Goal: Task Accomplishment & Management: Use online tool/utility

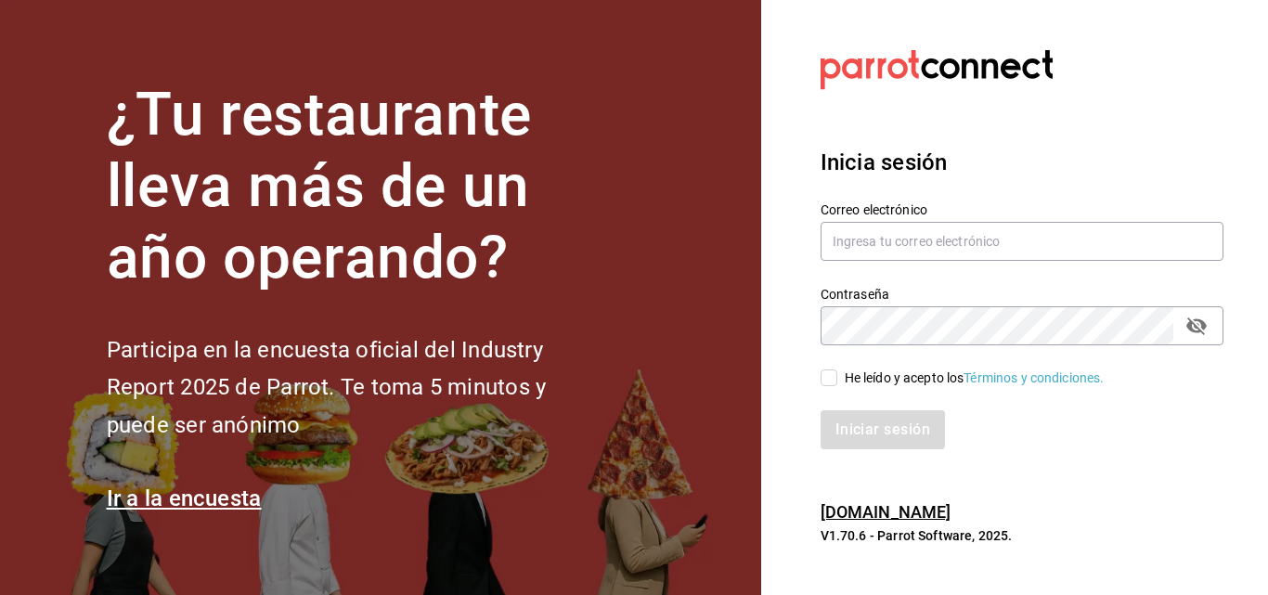
click at [1011, 217] on div "Correo electrónico" at bounding box center [1022, 232] width 403 height 62
click at [1010, 229] on input "text" at bounding box center [1022, 241] width 403 height 39
type input "[EMAIL_ADDRESS][DOMAIN_NAME]"
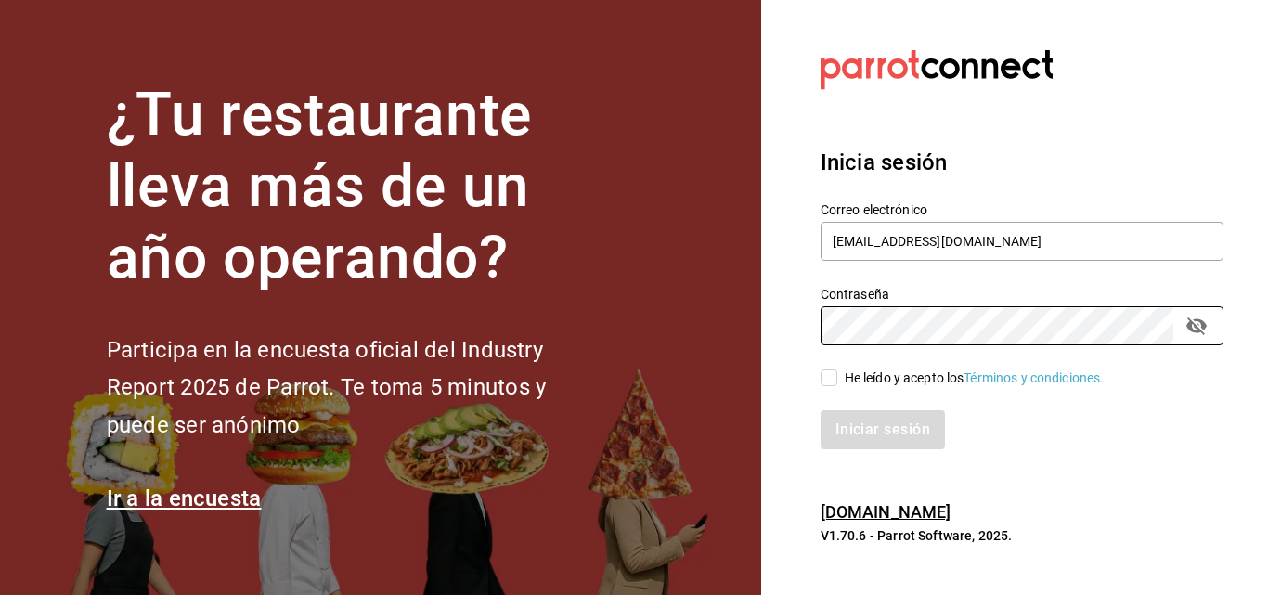
click at [891, 376] on div "He leído y acepto los Términos y condiciones." at bounding box center [975, 378] width 260 height 19
click at [837, 376] on input "He leído y acepto los Términos y condiciones." at bounding box center [829, 377] width 17 height 17
checkbox input "true"
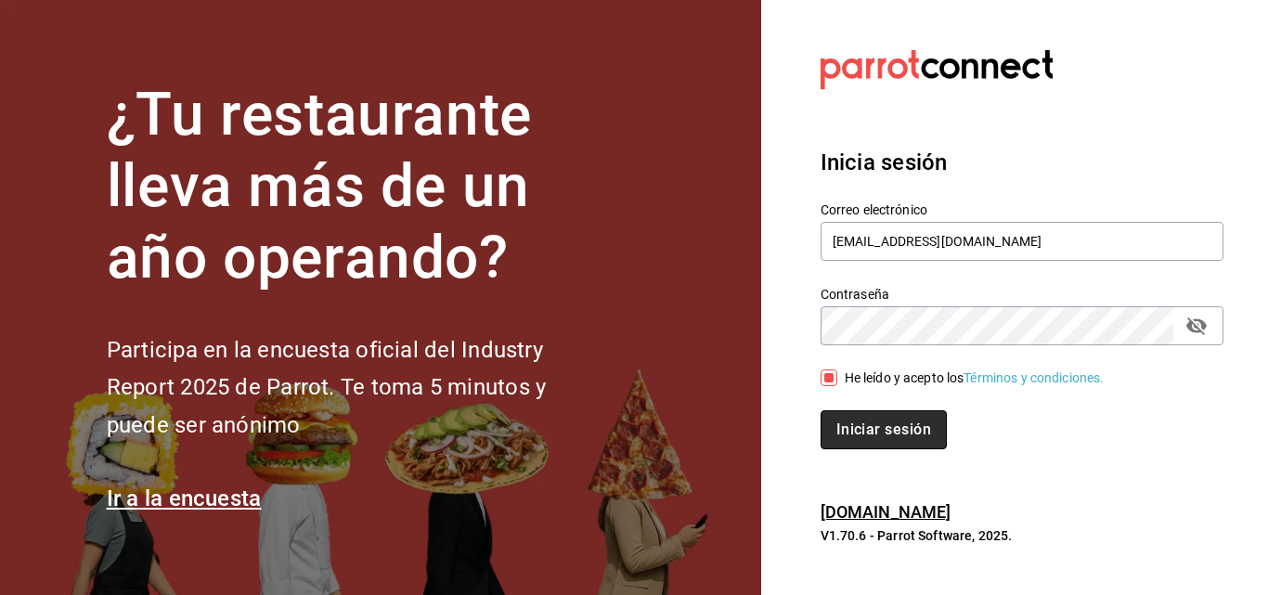
click at [866, 426] on button "Iniciar sesión" at bounding box center [884, 429] width 126 height 39
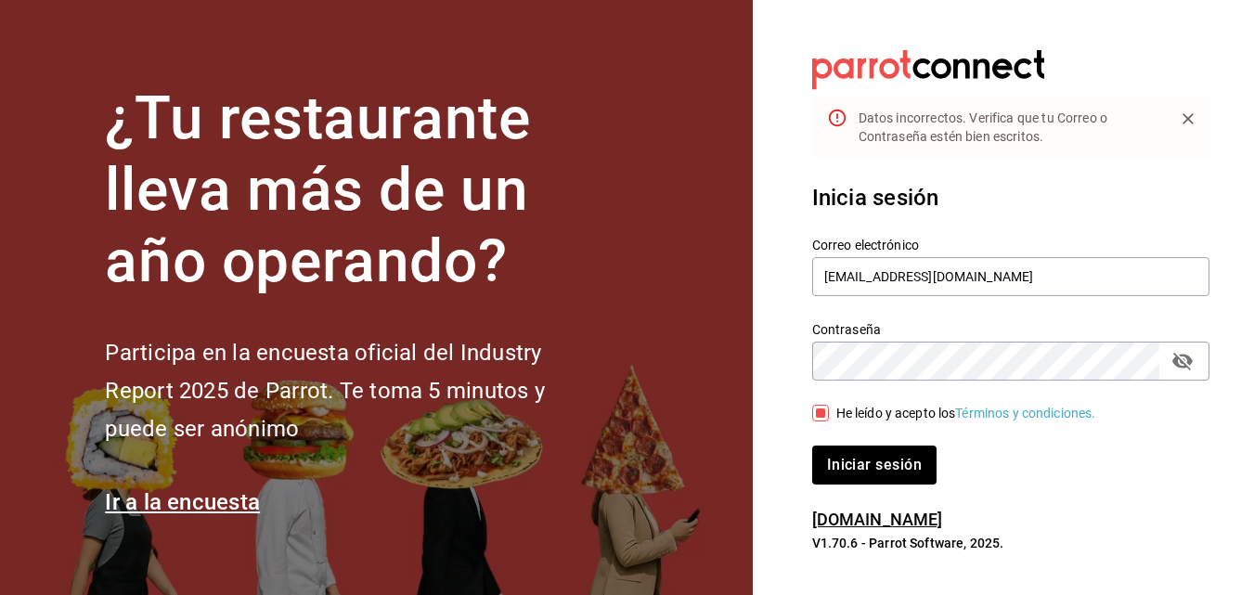
click at [1176, 369] on icon "passwordField" at bounding box center [1183, 361] width 22 height 22
click at [881, 459] on button "Iniciar sesión" at bounding box center [875, 465] width 126 height 39
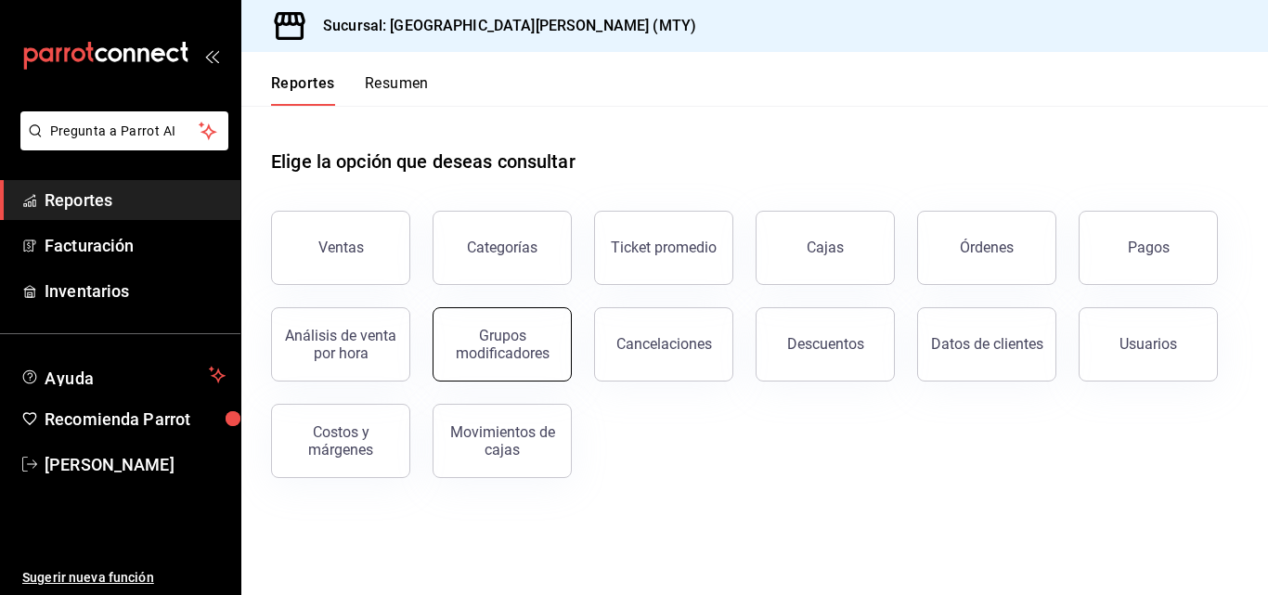
click at [513, 334] on div "Grupos modificadores" at bounding box center [502, 344] width 115 height 35
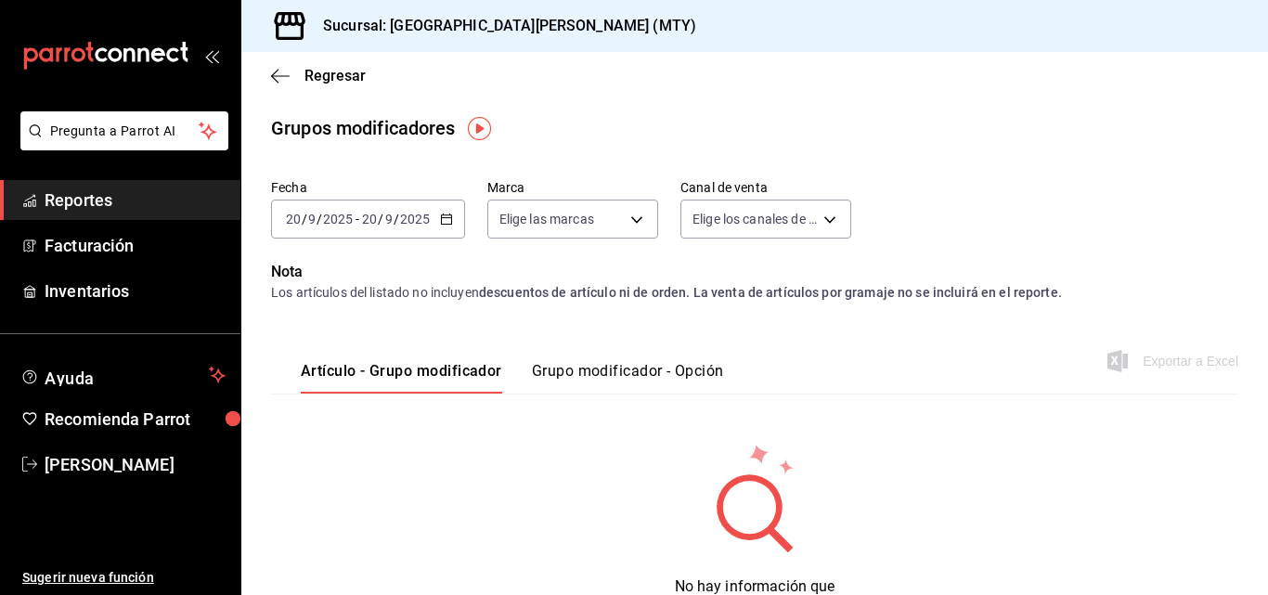
click at [450, 217] on \(Stroke\) "button" at bounding box center [446, 219] width 11 height 10
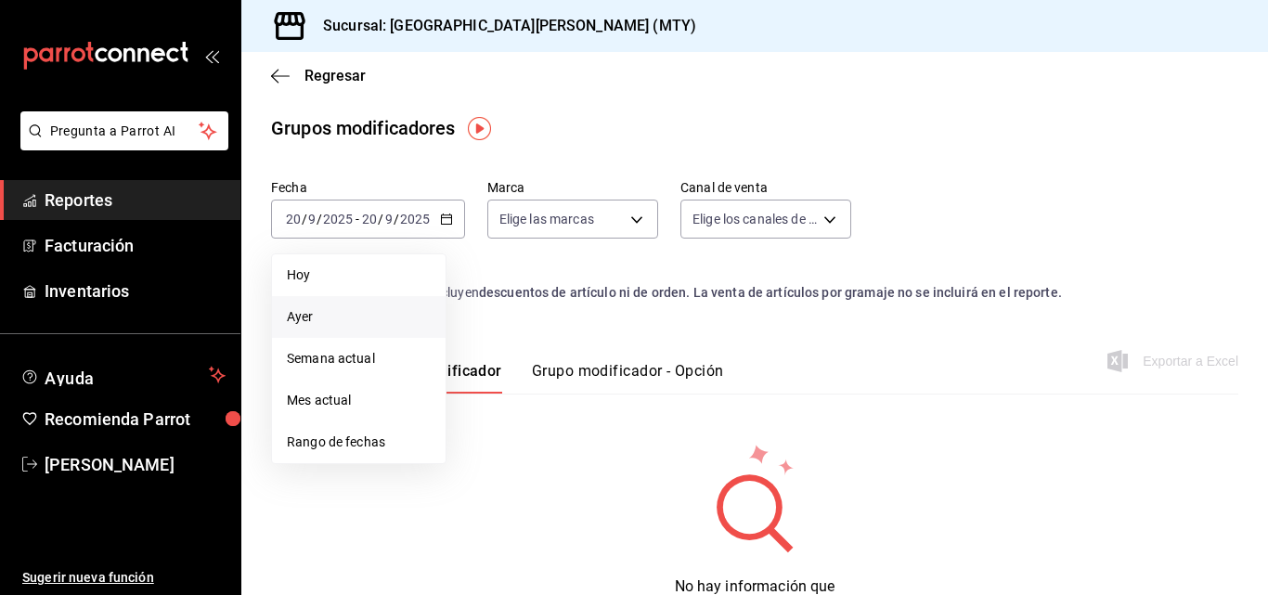
click at [373, 320] on span "Ayer" at bounding box center [359, 316] width 144 height 19
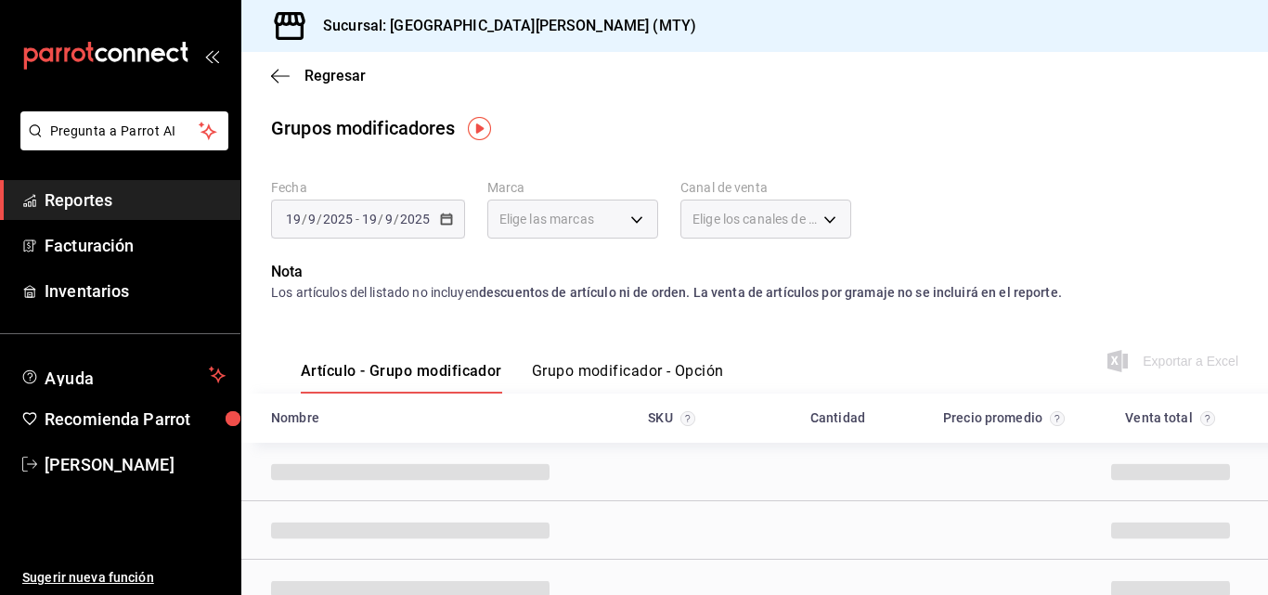
click at [607, 370] on button "Grupo modificador - Opción" at bounding box center [628, 378] width 192 height 32
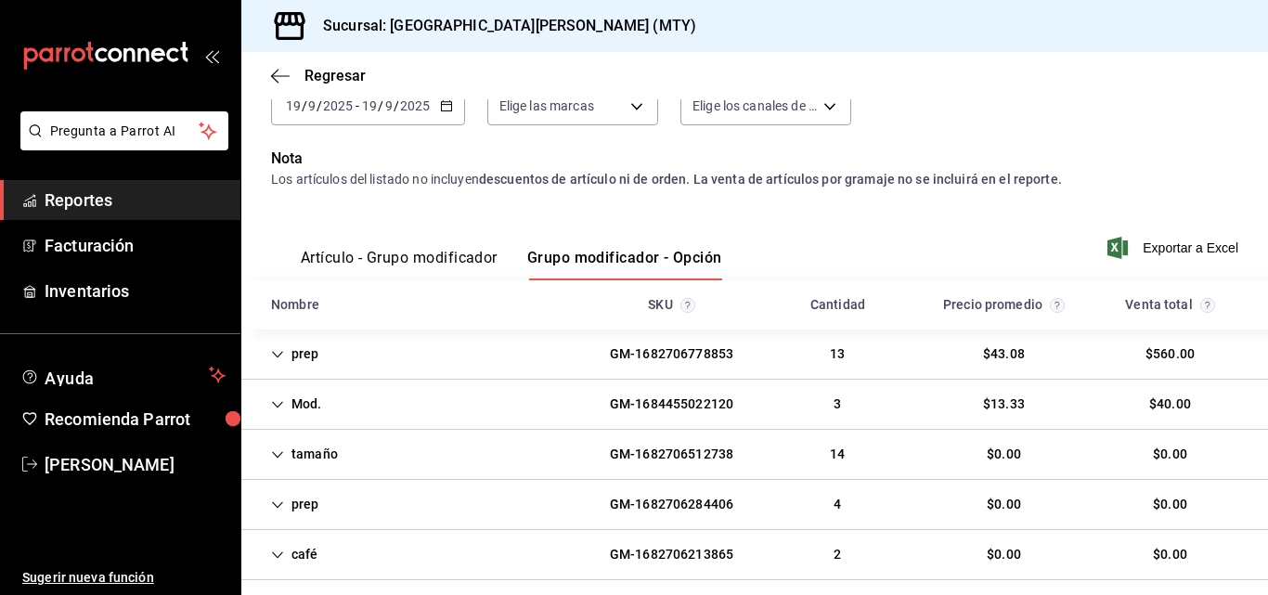
scroll to position [339, 0]
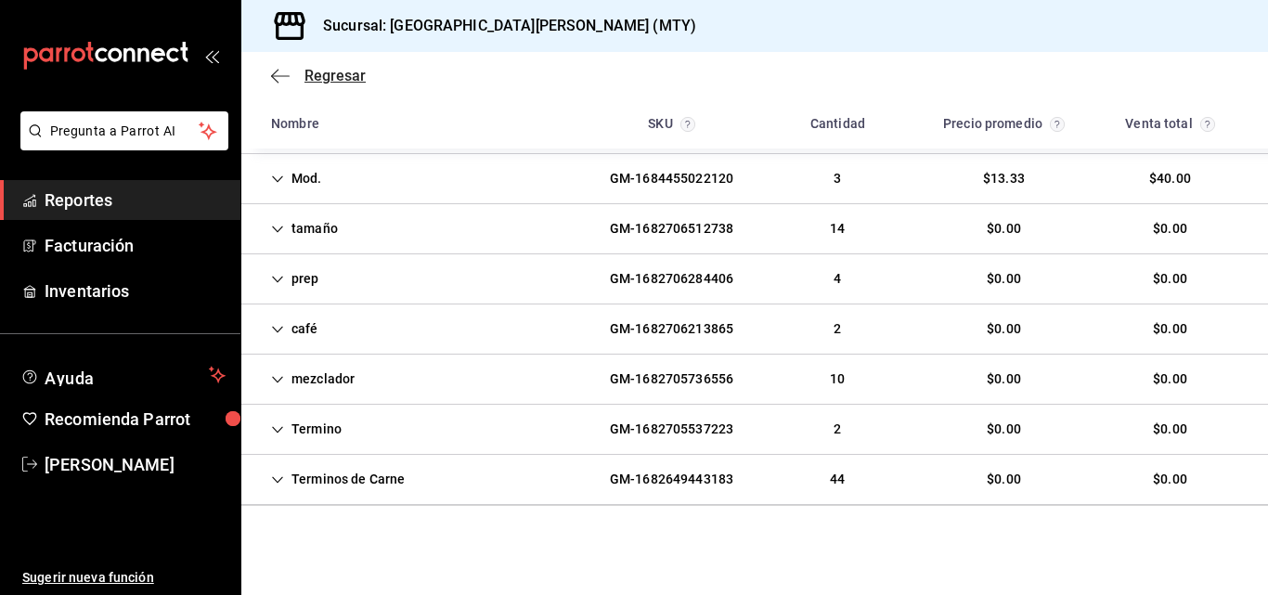
click at [286, 78] on icon "button" at bounding box center [280, 76] width 19 height 17
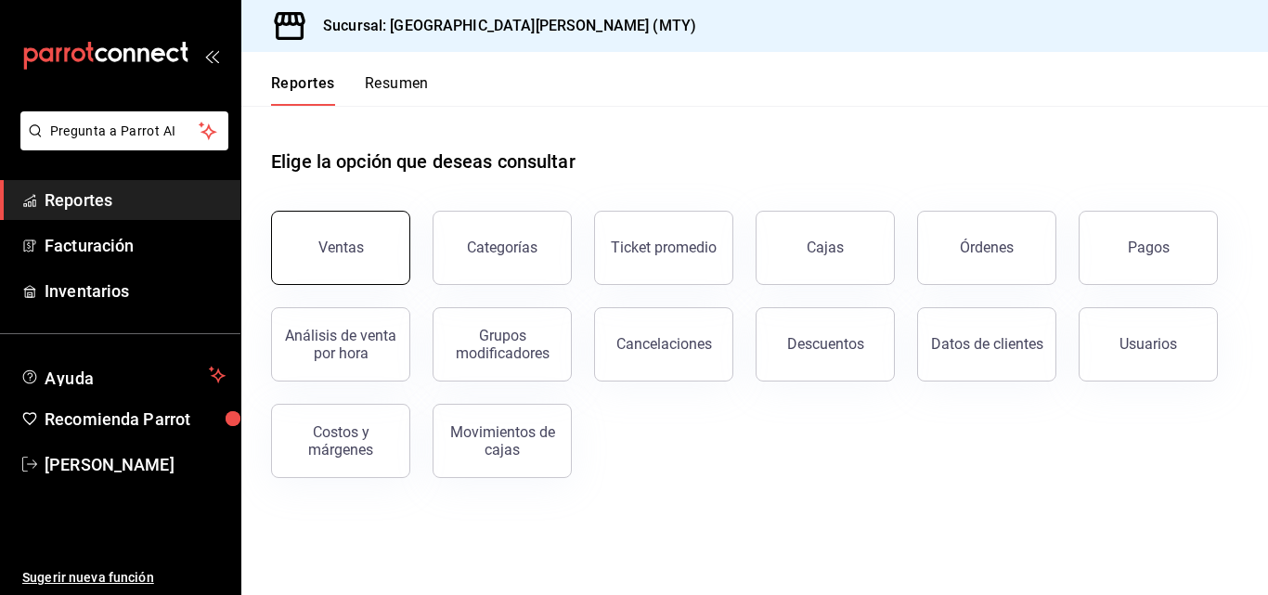
click at [335, 240] on div "Ventas" at bounding box center [340, 248] width 45 height 18
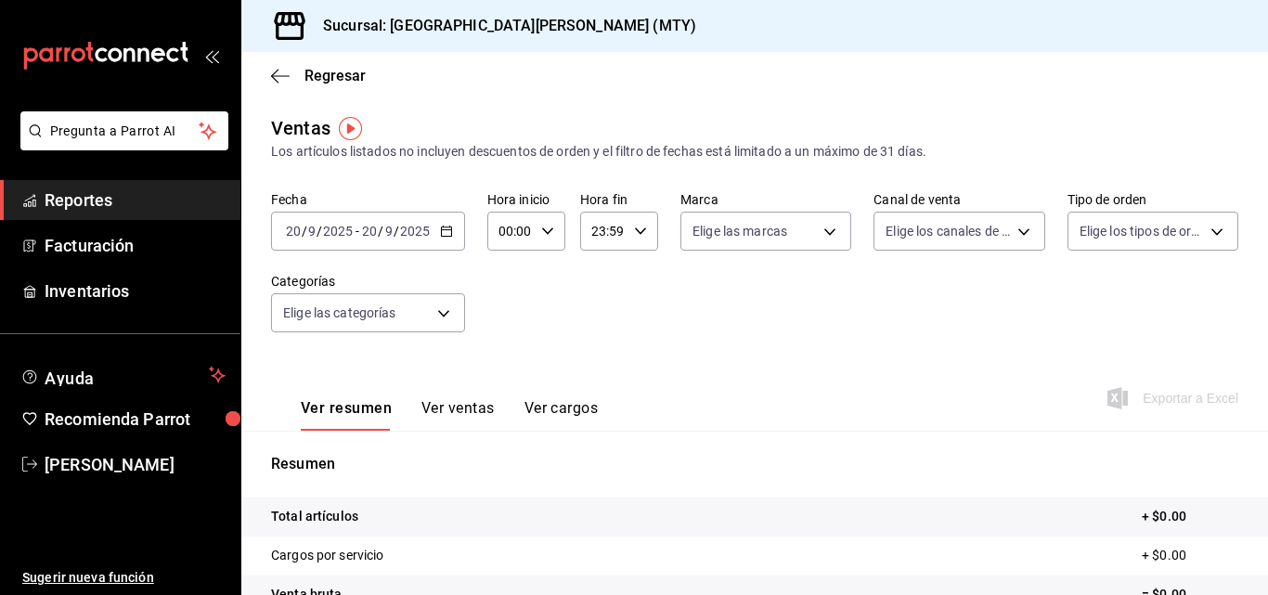
click at [363, 238] on input "20" at bounding box center [369, 231] width 17 height 15
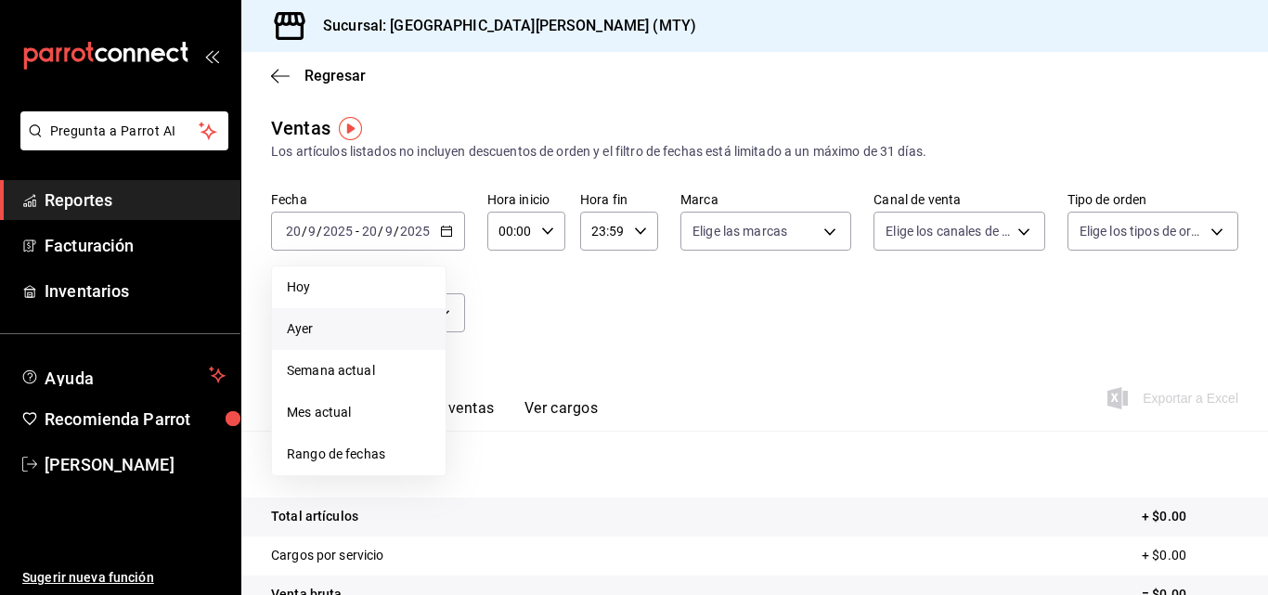
click at [363, 320] on span "Ayer" at bounding box center [359, 328] width 144 height 19
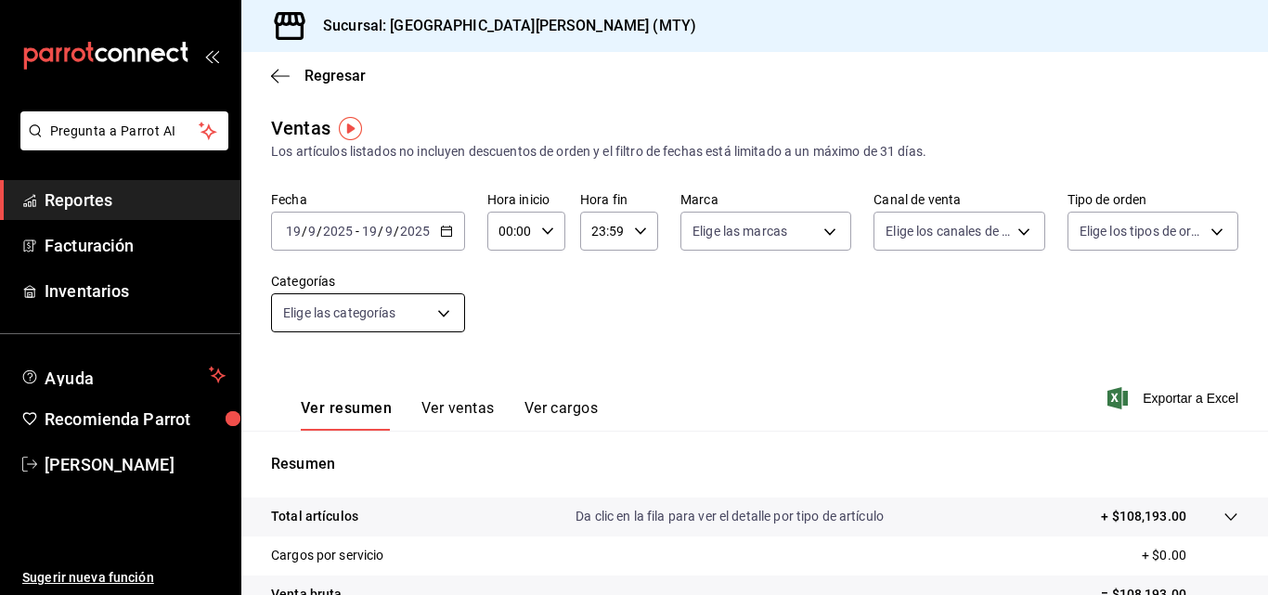
click at [383, 308] on body "Pregunta a Parrot AI Reportes Facturación Inventarios Ayuda Recomienda Parrot M…" at bounding box center [634, 297] width 1268 height 595
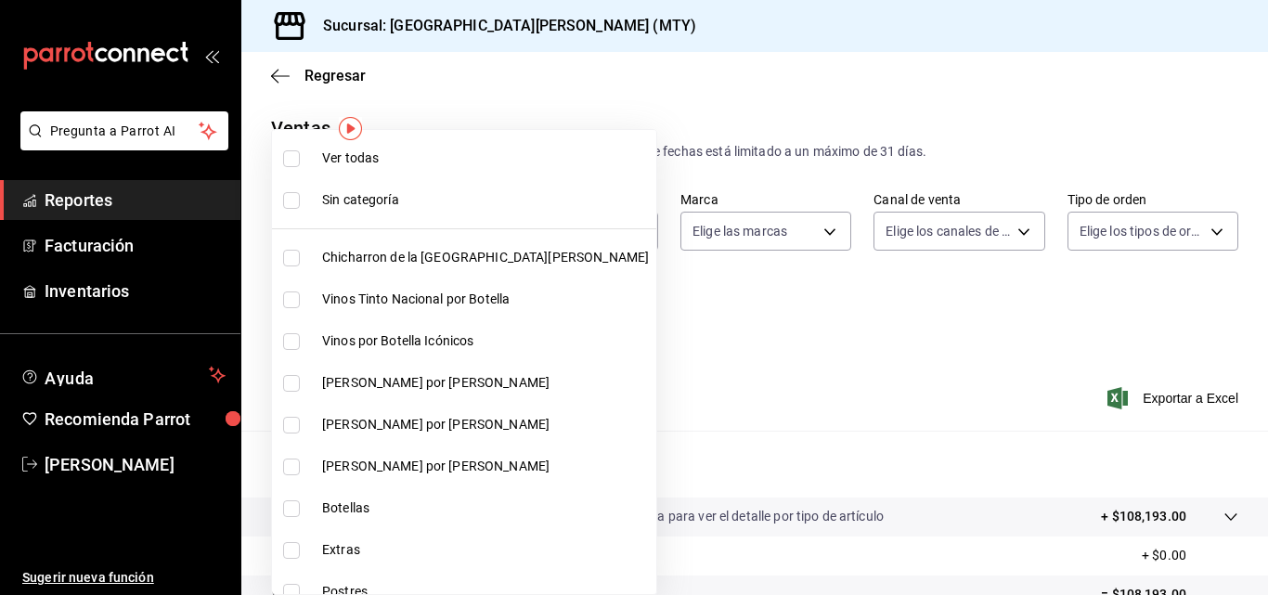
click at [371, 252] on span "Chicharron de la San Juan" at bounding box center [485, 257] width 327 height 19
type input "f0f1c746-f3c3-4ccc-a6c7-92491a04bd66"
checkbox input "true"
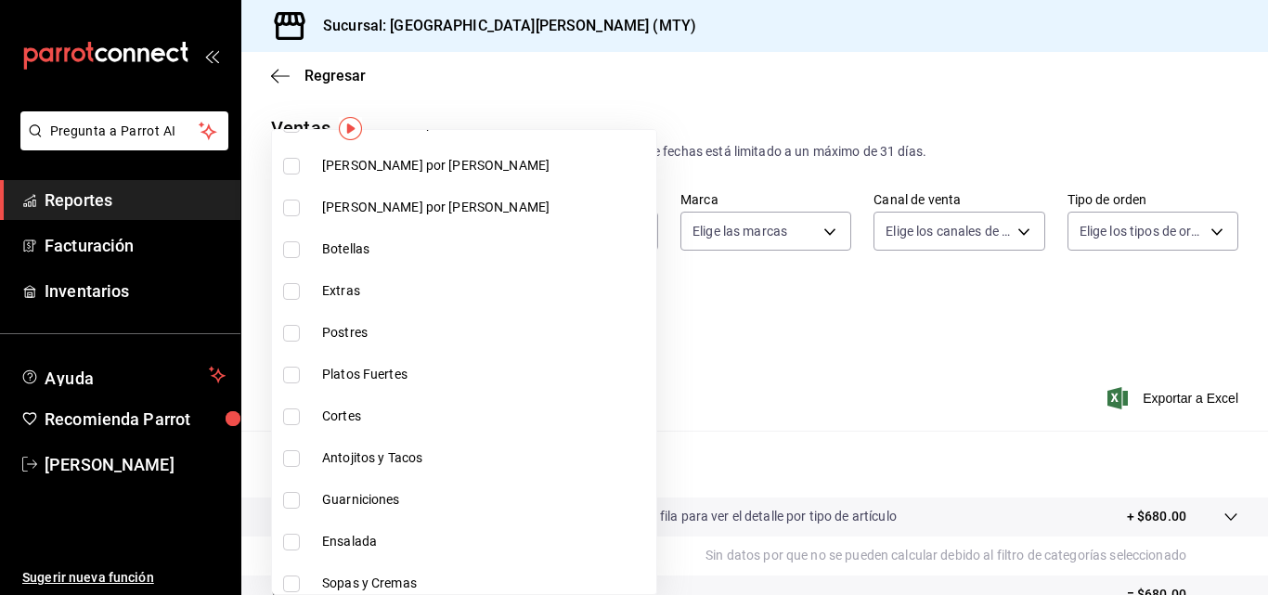
scroll to position [266, 0]
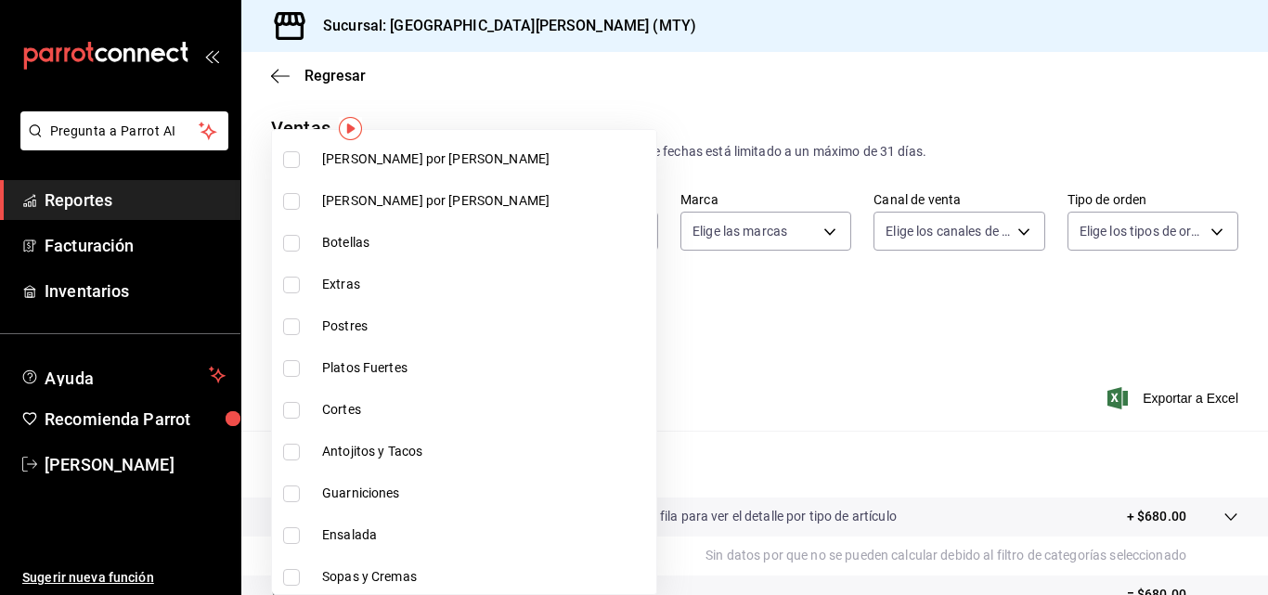
click at [385, 283] on span "Extras" at bounding box center [485, 284] width 327 height 19
type input "f0f1c746-f3c3-4ccc-a6c7-92491a04bd66,ce59e6b0-fd83-4b10-87da-79468a59da8e"
checkbox input "true"
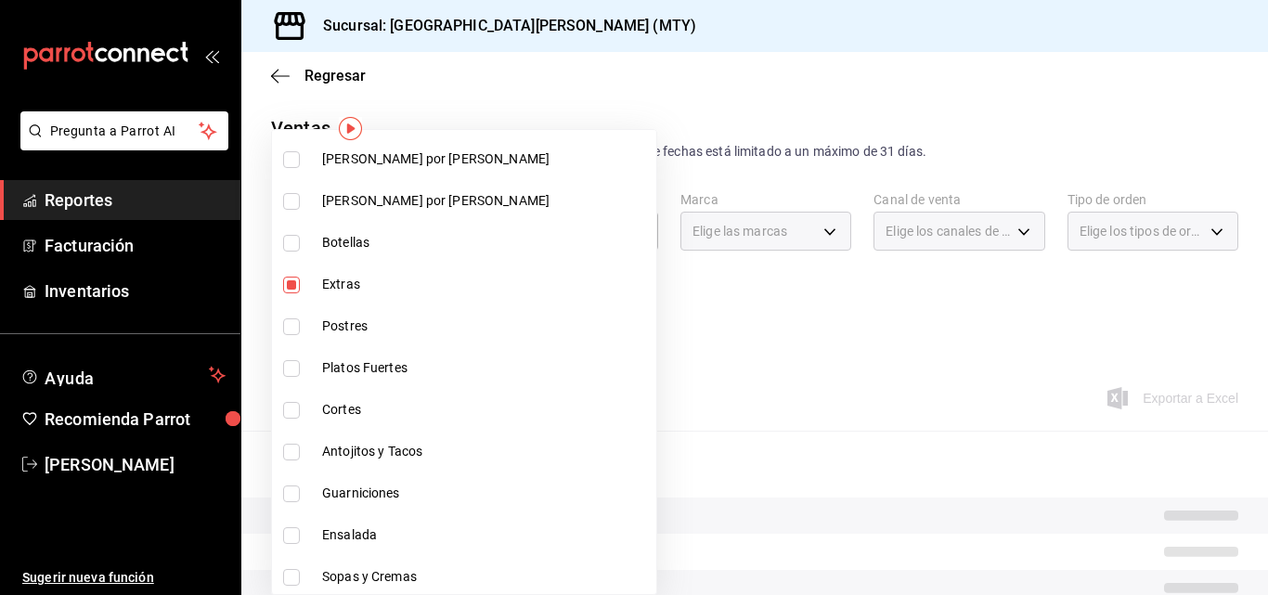
click at [395, 320] on span "Postres" at bounding box center [485, 326] width 327 height 19
type input "f0f1c746-f3c3-4ccc-a6c7-92491a04bd66,ce59e6b0-fd83-4b10-87da-79468a59da8e,b5dc4…"
checkbox input "true"
click at [406, 369] on span "Platos Fuertes" at bounding box center [485, 367] width 327 height 19
type input "f0f1c746-f3c3-4ccc-a6c7-92491a04bd66,ce59e6b0-fd83-4b10-87da-79468a59da8e,b5dc4…"
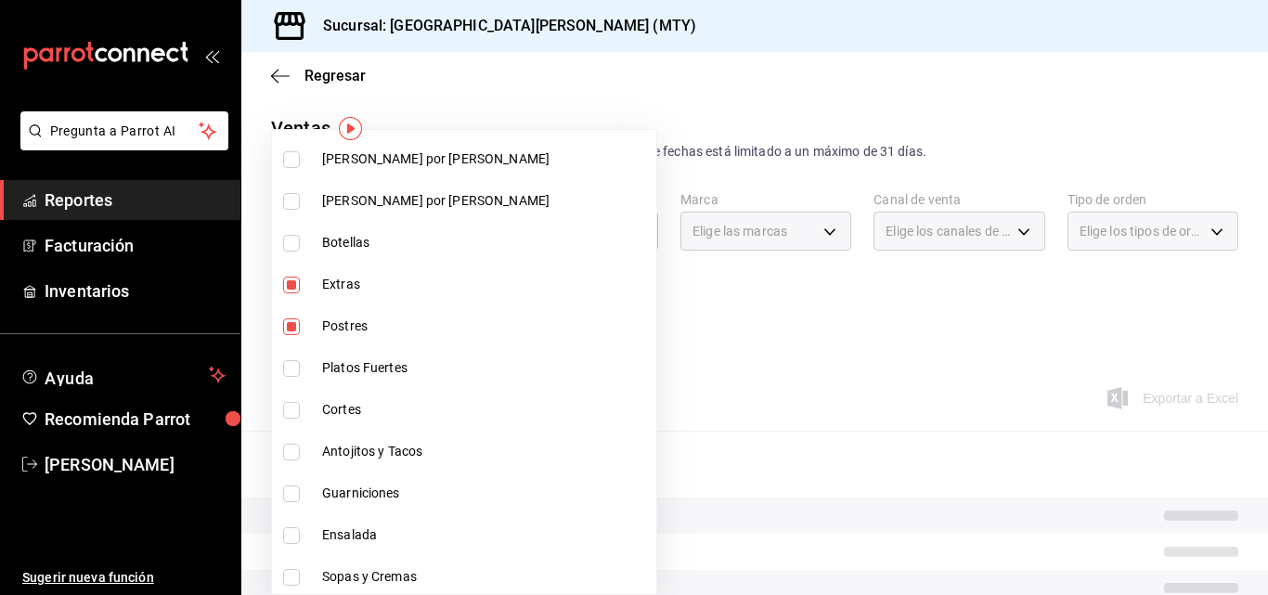
checkbox input "true"
click at [411, 415] on span "Cortes" at bounding box center [485, 409] width 327 height 19
type input "f0f1c746-f3c3-4ccc-a6c7-92491a04bd66,ce59e6b0-fd83-4b10-87da-79468a59da8e,b5dc4…"
checkbox input "true"
click at [414, 437] on li "Antojitos y Tacos" at bounding box center [464, 452] width 384 height 42
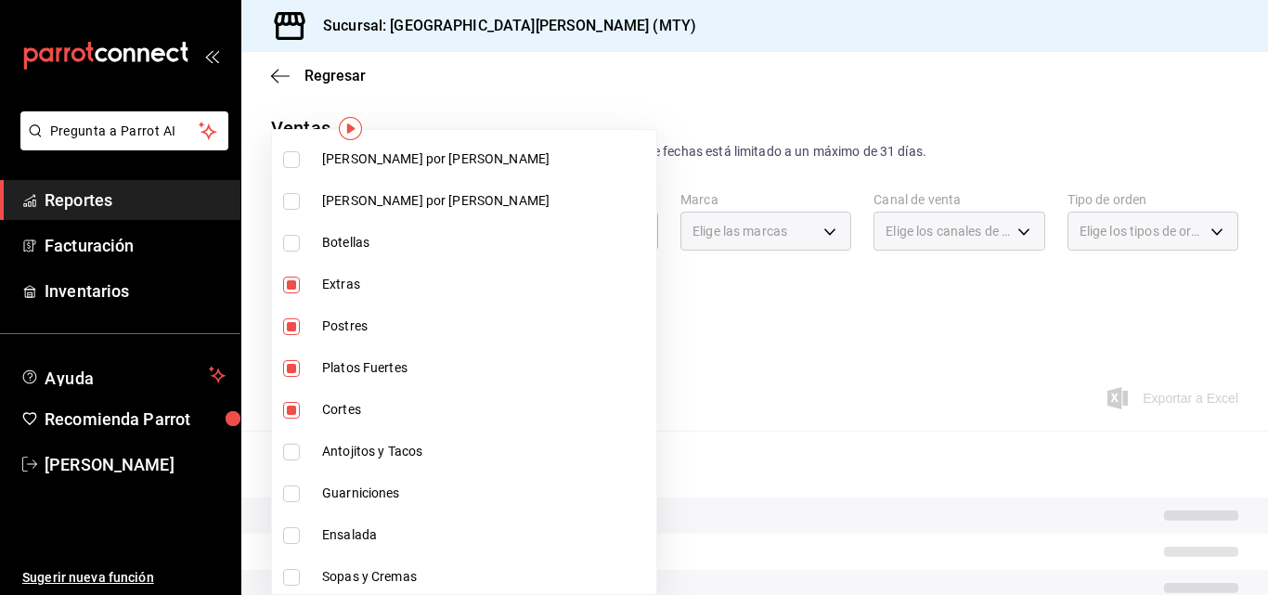
type input "f0f1c746-f3c3-4ccc-a6c7-92491a04bd66,ce59e6b0-fd83-4b10-87da-79468a59da8e,b5dc4…"
checkbox input "true"
click at [419, 483] on li "Guarniciones" at bounding box center [464, 494] width 384 height 42
type input "f0f1c746-f3c3-4ccc-a6c7-92491a04bd66,ce59e6b0-fd83-4b10-87da-79468a59da8e,b5dc4…"
checkbox input "true"
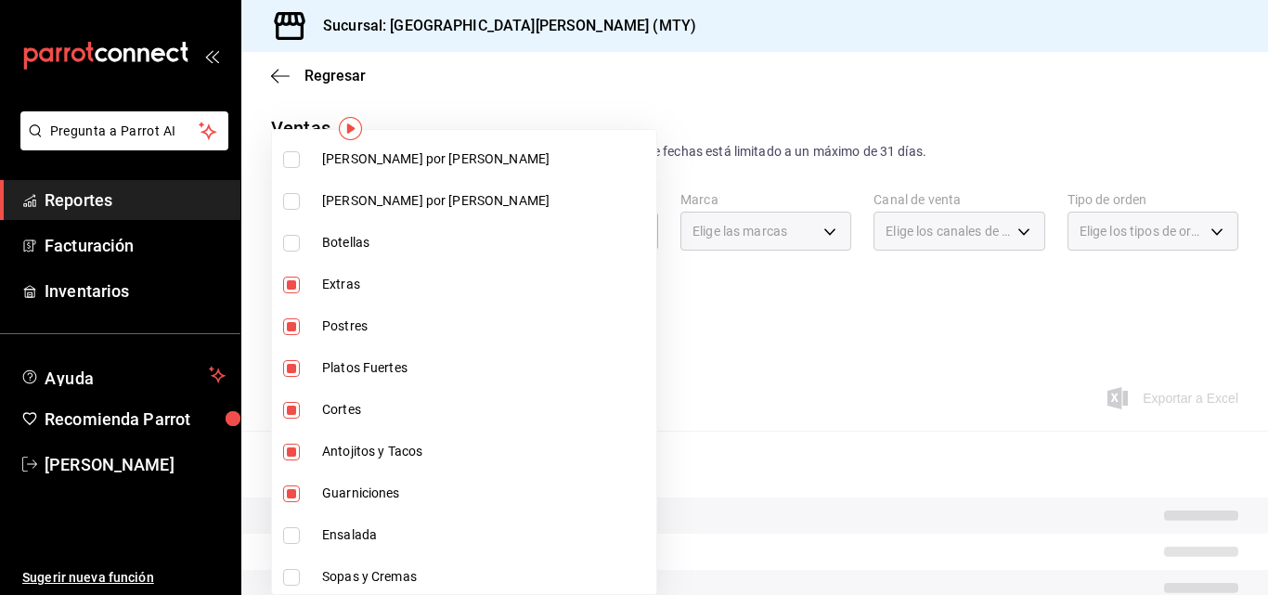
click at [418, 531] on span "Ensalada" at bounding box center [485, 534] width 327 height 19
type input "f0f1c746-f3c3-4ccc-a6c7-92491a04bd66,ce59e6b0-fd83-4b10-87da-79468a59da8e,b5dc4…"
checkbox input "true"
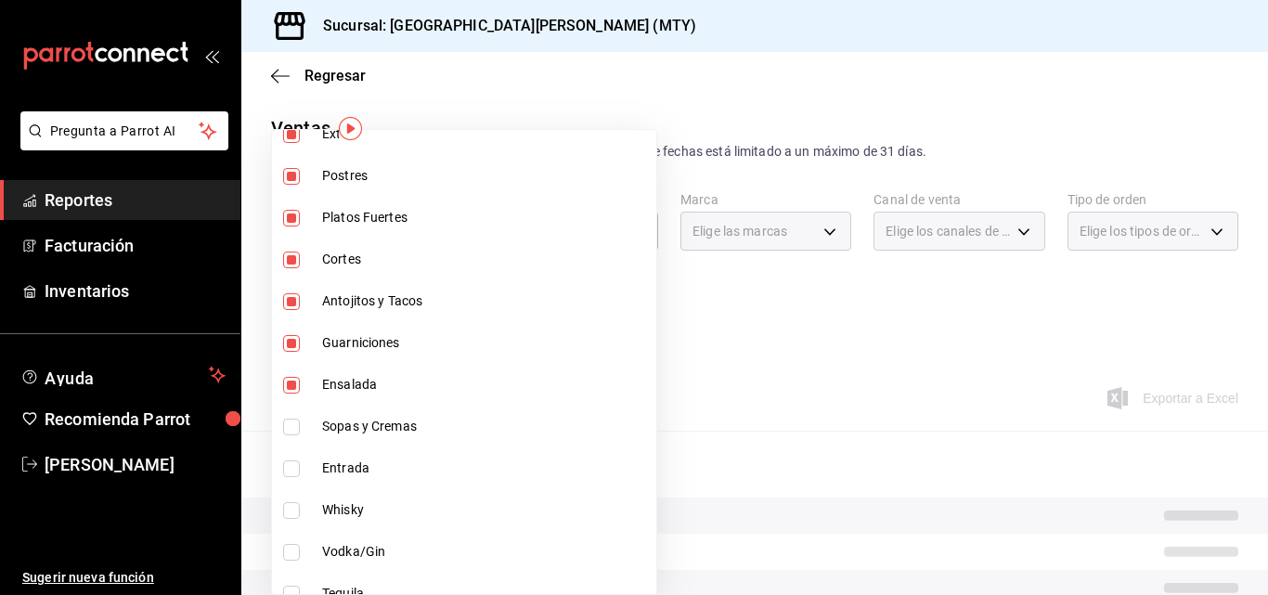
scroll to position [440, 0]
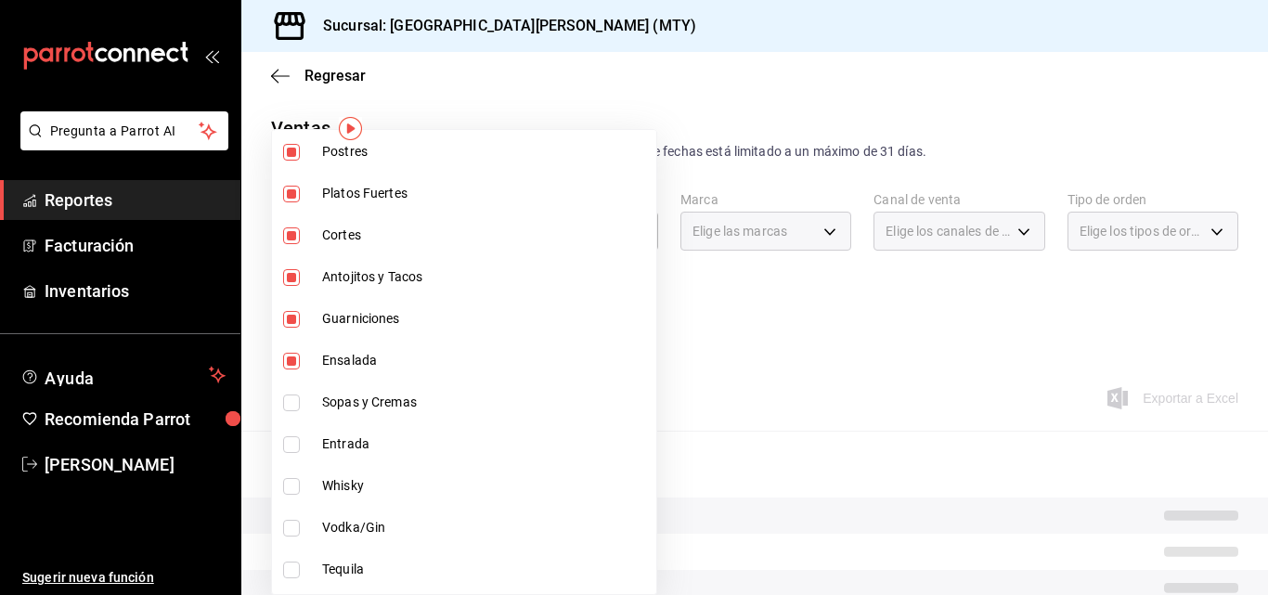
click at [401, 392] on li "Sopas y Cremas" at bounding box center [464, 403] width 384 height 42
type input "f0f1c746-f3c3-4ccc-a6c7-92491a04bd66,ce59e6b0-fd83-4b10-87da-79468a59da8e,b5dc4…"
checkbox input "true"
click at [422, 447] on span "Entrada" at bounding box center [485, 443] width 327 height 19
type input "f0f1c746-f3c3-4ccc-a6c7-92491a04bd66,ce59e6b0-fd83-4b10-87da-79468a59da8e,b5dc4…"
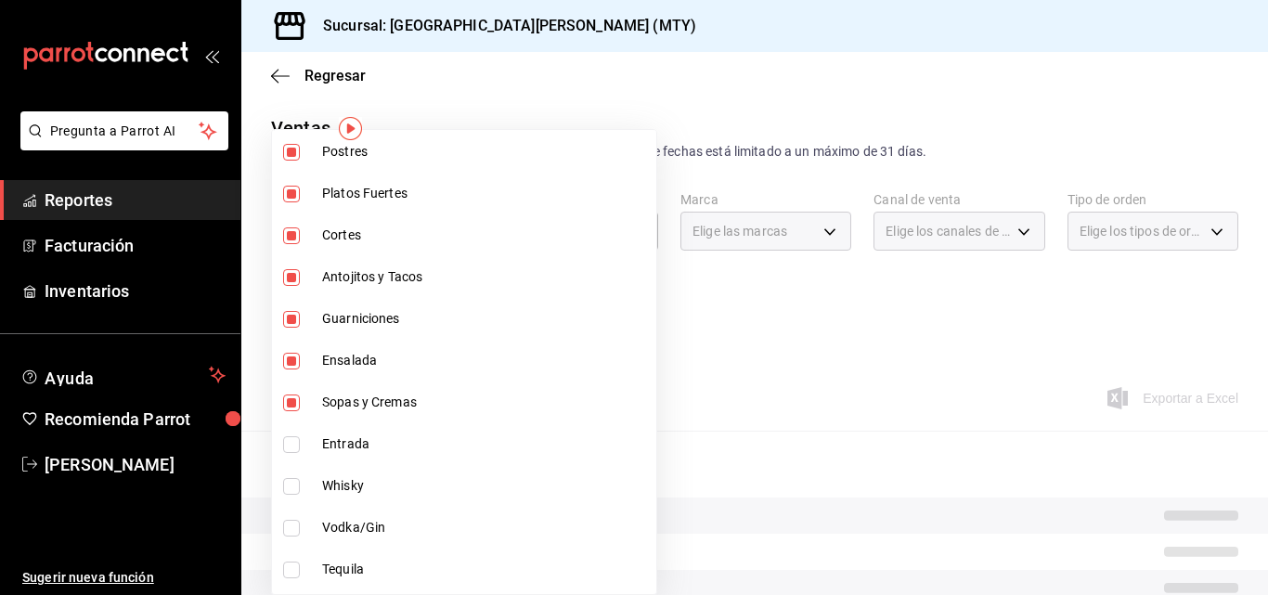
checkbox input "true"
click at [880, 352] on div at bounding box center [634, 297] width 1268 height 595
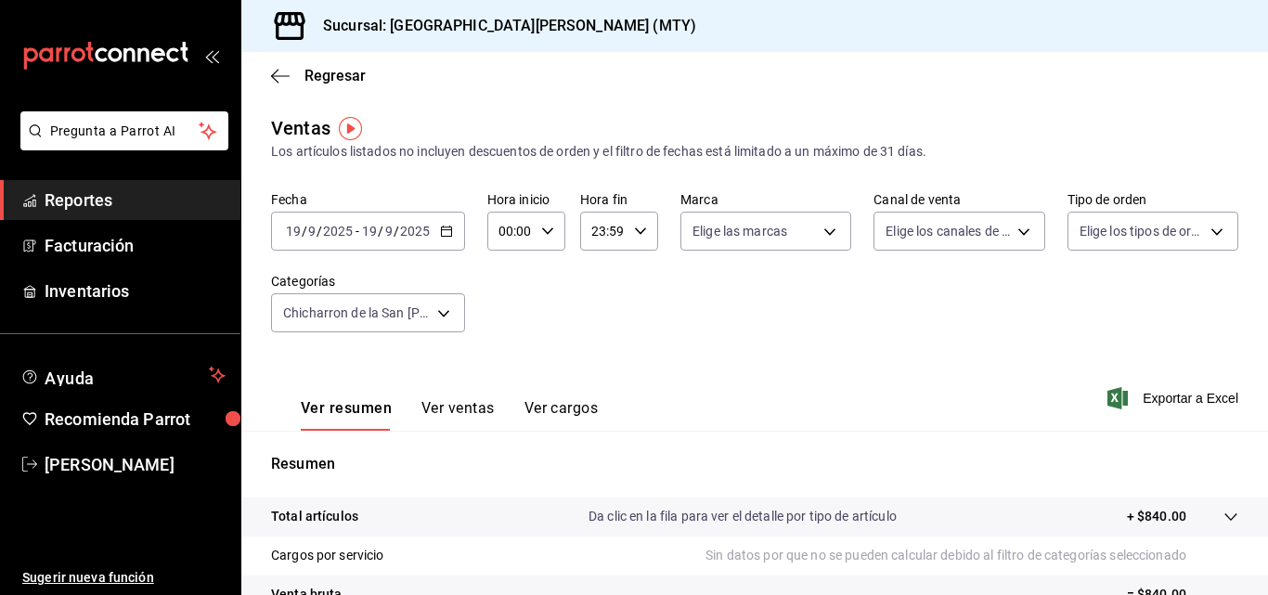
click at [1189, 401] on span "Exportar a Excel" at bounding box center [1174, 398] width 127 height 22
